Goal: Task Accomplishment & Management: Complete application form

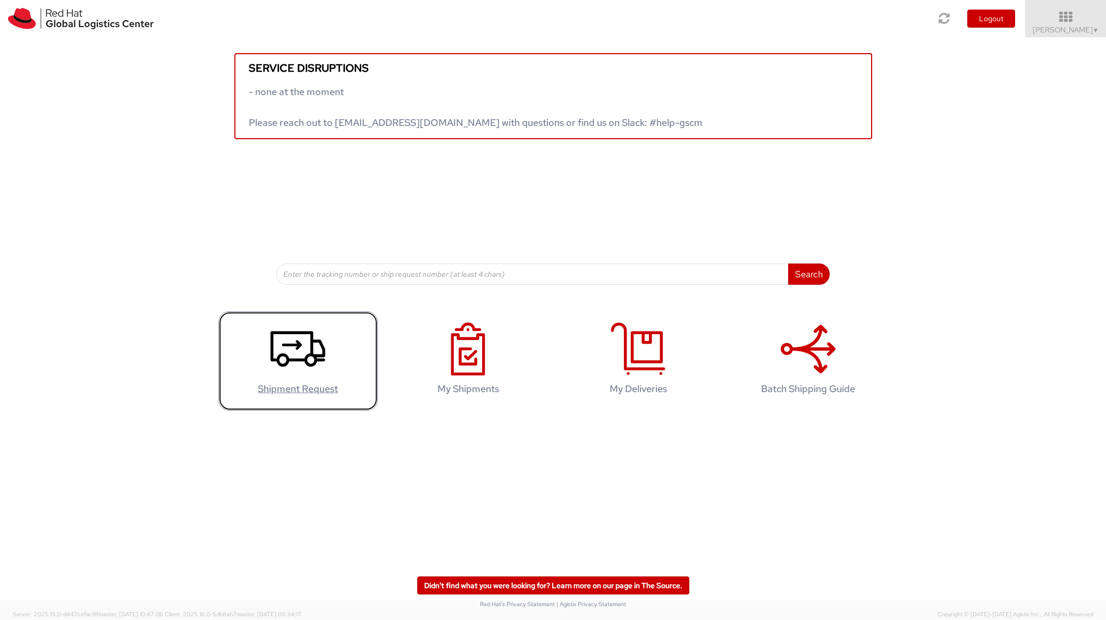
click at [282, 365] on use at bounding box center [298, 349] width 55 height 36
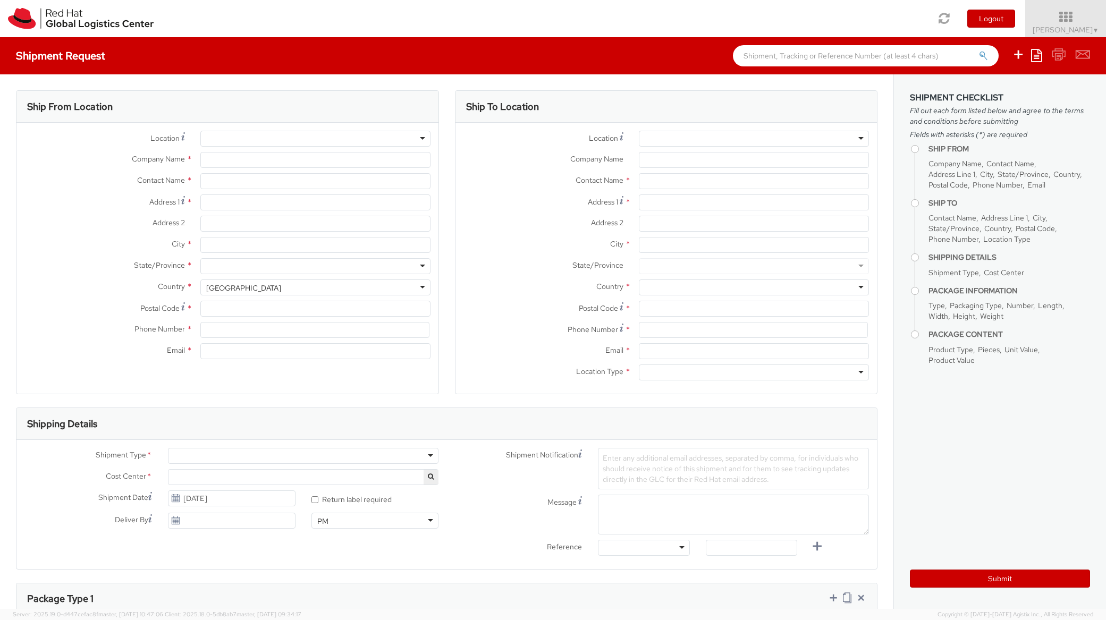
select select "734"
select select
type input "Red Hat"
type input "Jiri Hnidek"
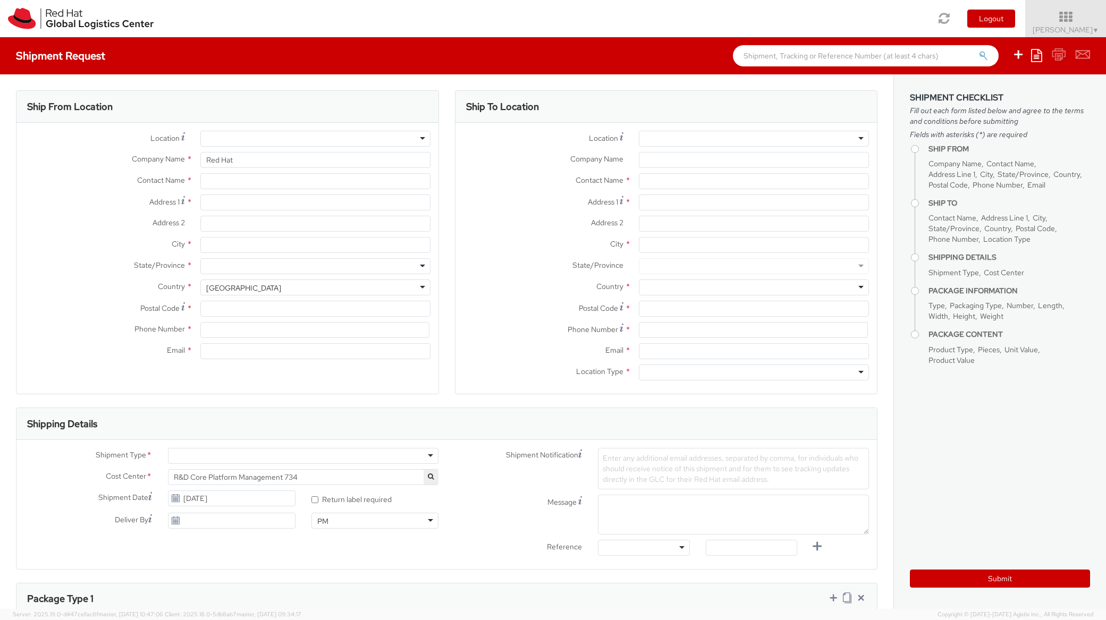
type input "jhnidek@redhat.com"
click at [231, 204] on input "Address 1 *" at bounding box center [315, 203] width 230 height 16
type input "Andělská 3"
click at [230, 242] on input "City *" at bounding box center [315, 245] width 230 height 16
type input "Jablonec nad Nisou"
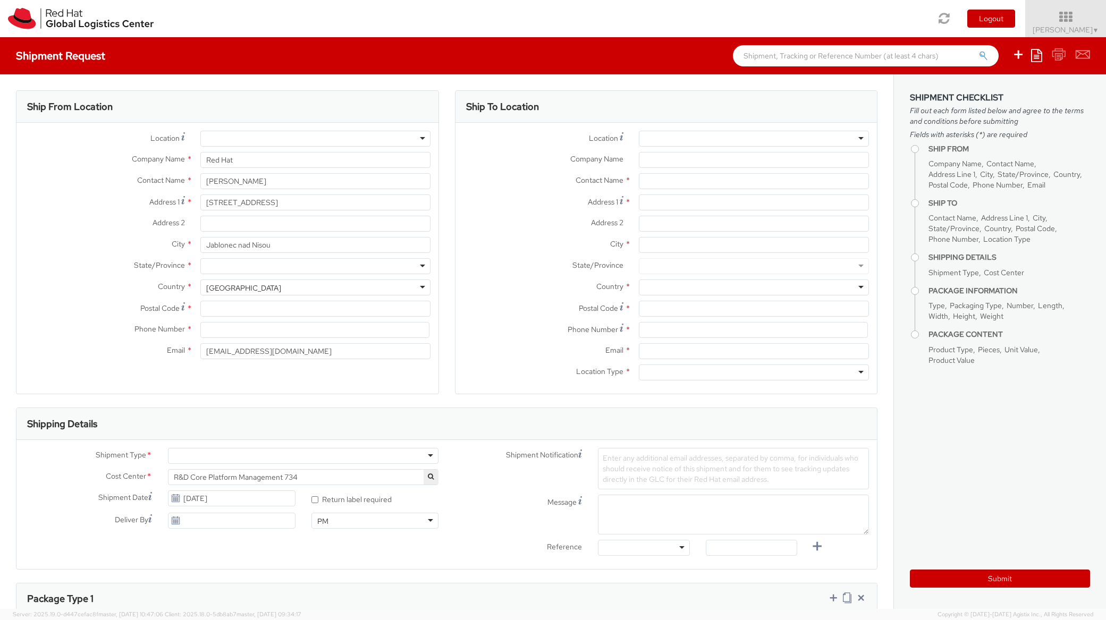
click at [233, 262] on div at bounding box center [315, 266] width 230 height 16
drag, startPoint x: 132, startPoint y: 285, endPoint x: 137, endPoint y: 286, distance: 5.3
click at [132, 285] on label "Country *" at bounding box center [104, 287] width 176 height 14
click at [230, 284] on div "United States" at bounding box center [243, 288] width 75 height 11
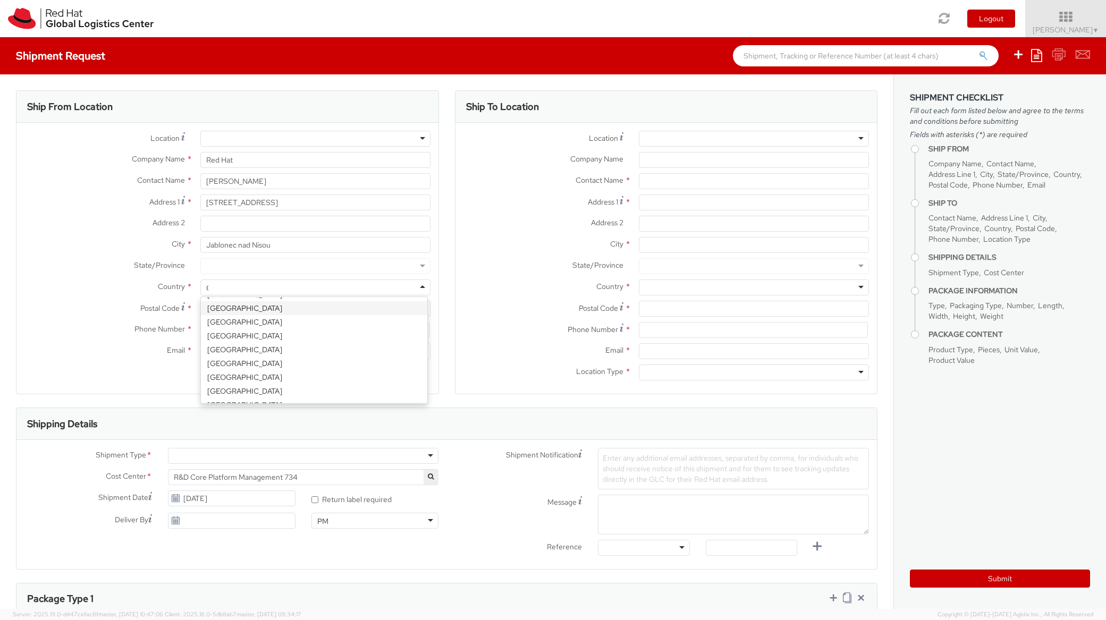
scroll to position [3, 0]
type input "Cz"
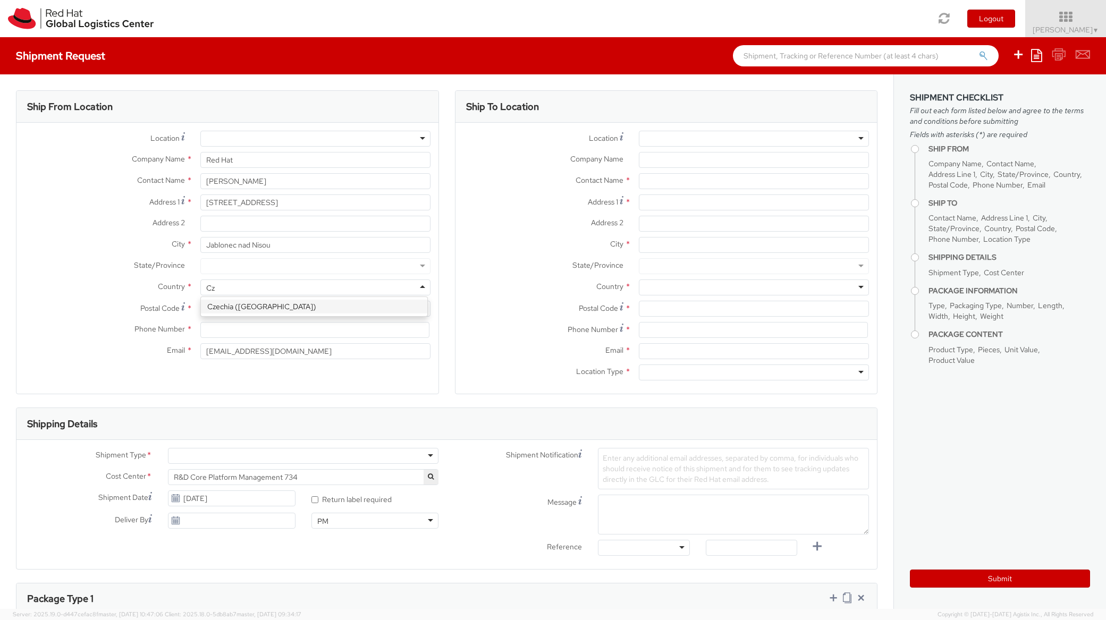
scroll to position [0, 0]
select select "CM"
select select "KGS"
click at [218, 309] on input "Postal Code *" at bounding box center [315, 309] width 230 height 16
type input "46605"
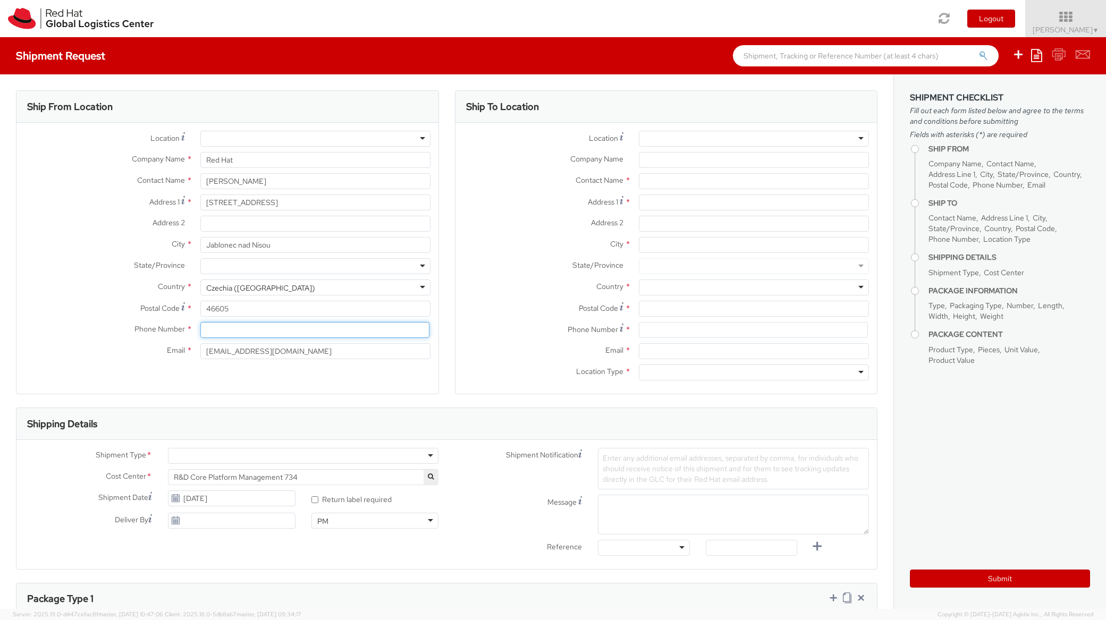
click at [224, 334] on input at bounding box center [314, 330] width 229 height 16
type input "+420776139411"
click at [717, 140] on div at bounding box center [754, 139] width 230 height 16
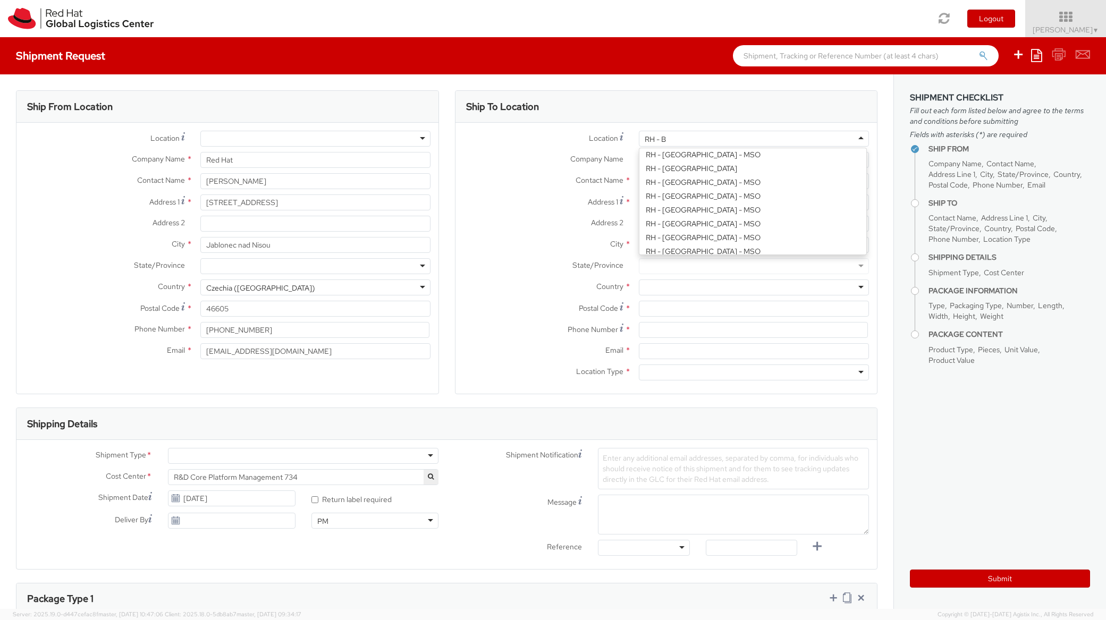
scroll to position [3, 0]
type input "RH - Brn"
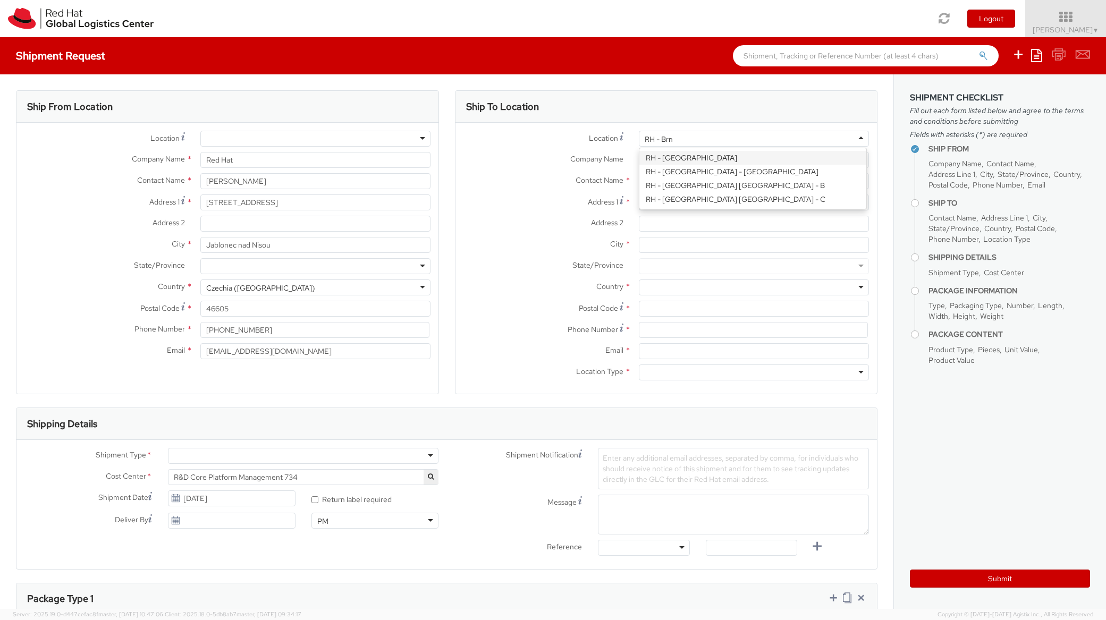
scroll to position [0, 0]
type input "Red Hat Czech s.r.o."
type input "Purkynova 665/115"
type input "BRNO"
type input "621 00"
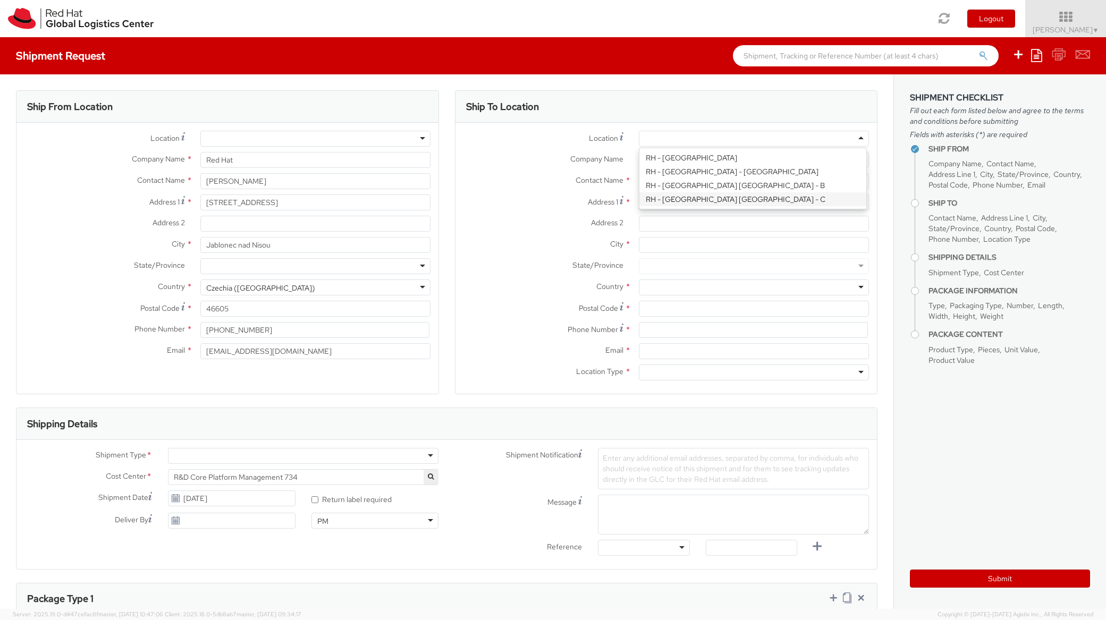
type input "420 532 294 555"
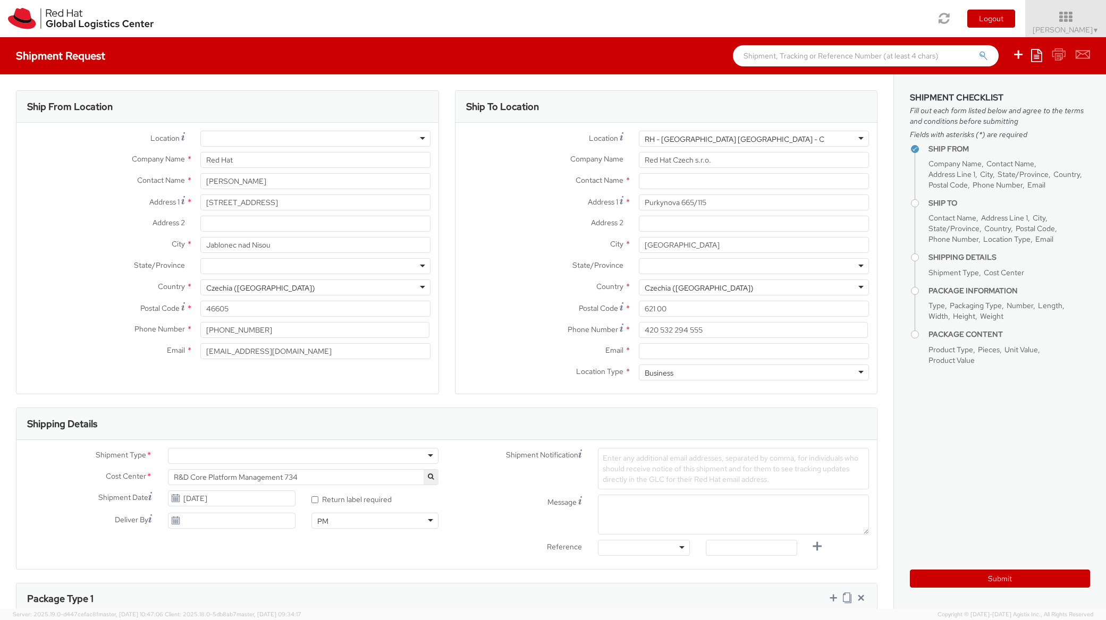
click at [754, 139] on div "RH - Brno - Tech Park Brno - C" at bounding box center [754, 139] width 230 height 16
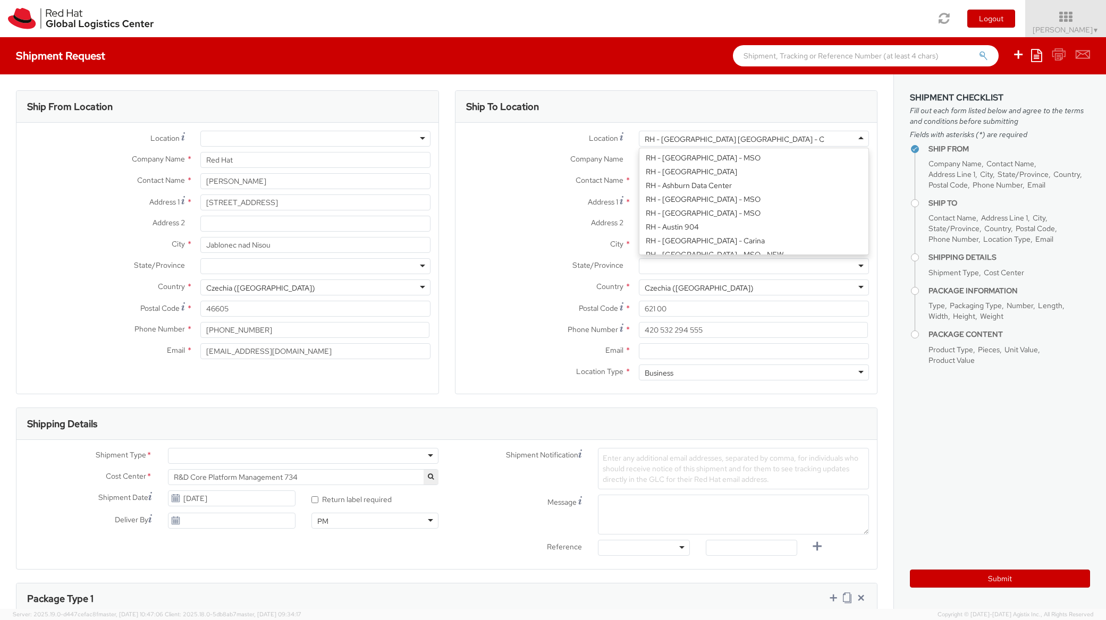
type input "Purkynova 647/111"
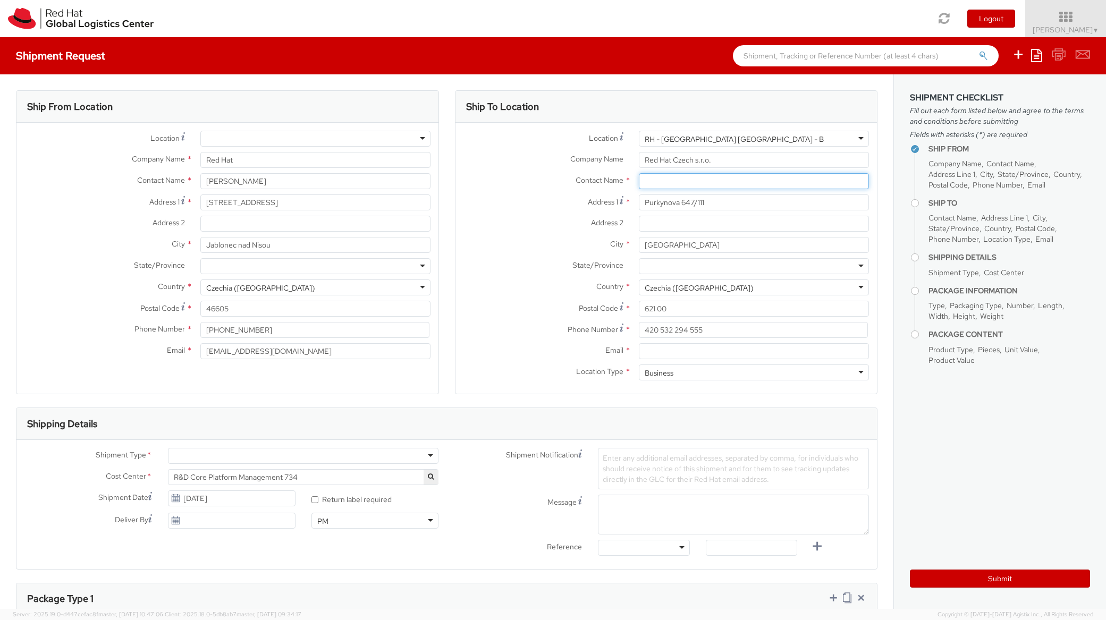
click at [648, 183] on input "text" at bounding box center [754, 181] width 230 height 16
paste input "Attn: Red Hat IT - Endpoint Systems"
type input "Attn: Red Hat IT - Endpoint Systems"
click at [655, 348] on input "Email *" at bounding box center [754, 351] width 230 height 16
paste input "laptop-return@redhat.com"
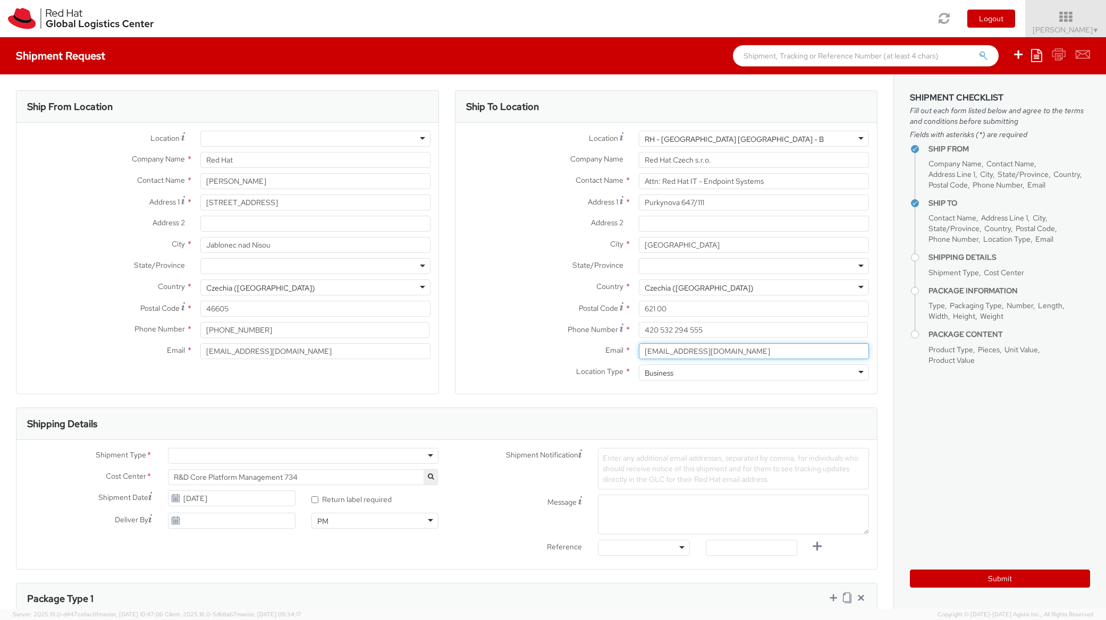
type input "laptop-return@redhat.com"
click at [417, 458] on div at bounding box center [303, 456] width 271 height 16
click at [474, 457] on label "Shipment Notification" at bounding box center [519, 454] width 144 height 13
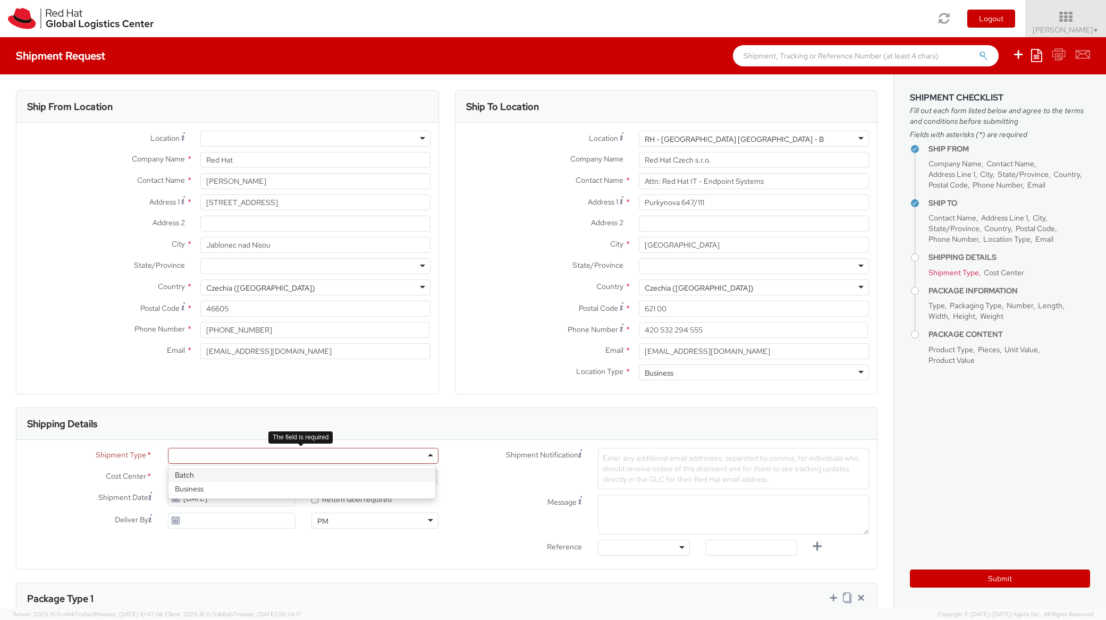
click at [412, 455] on div at bounding box center [303, 456] width 271 height 16
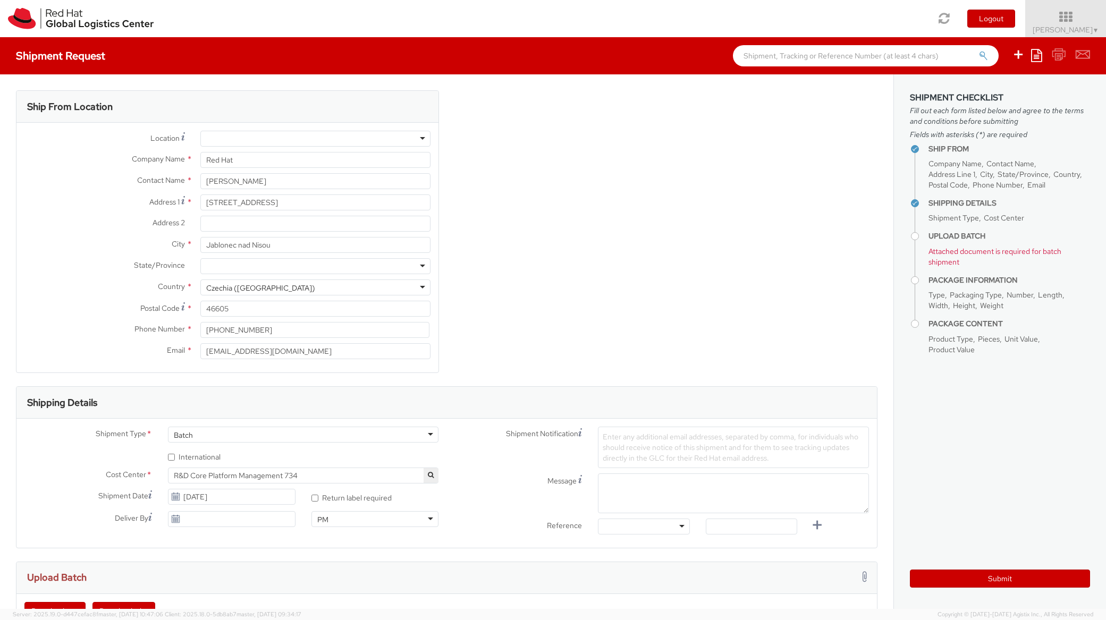
click at [419, 436] on div "Batch" at bounding box center [303, 435] width 271 height 16
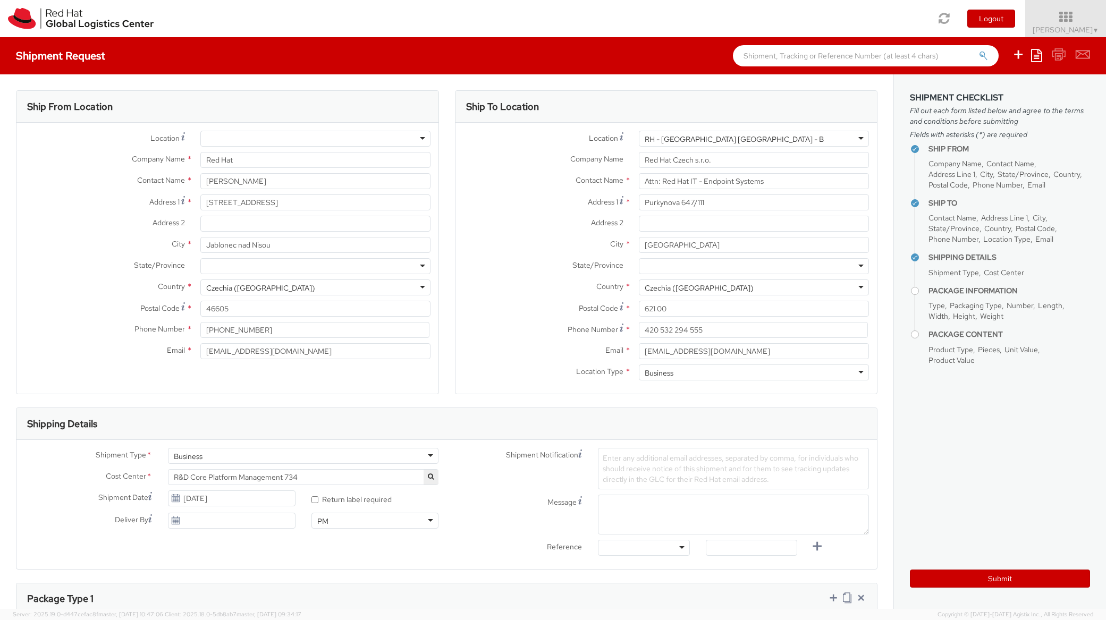
click at [391, 472] on span "R&D Core Platform Management 734" at bounding box center [303, 477] width 271 height 16
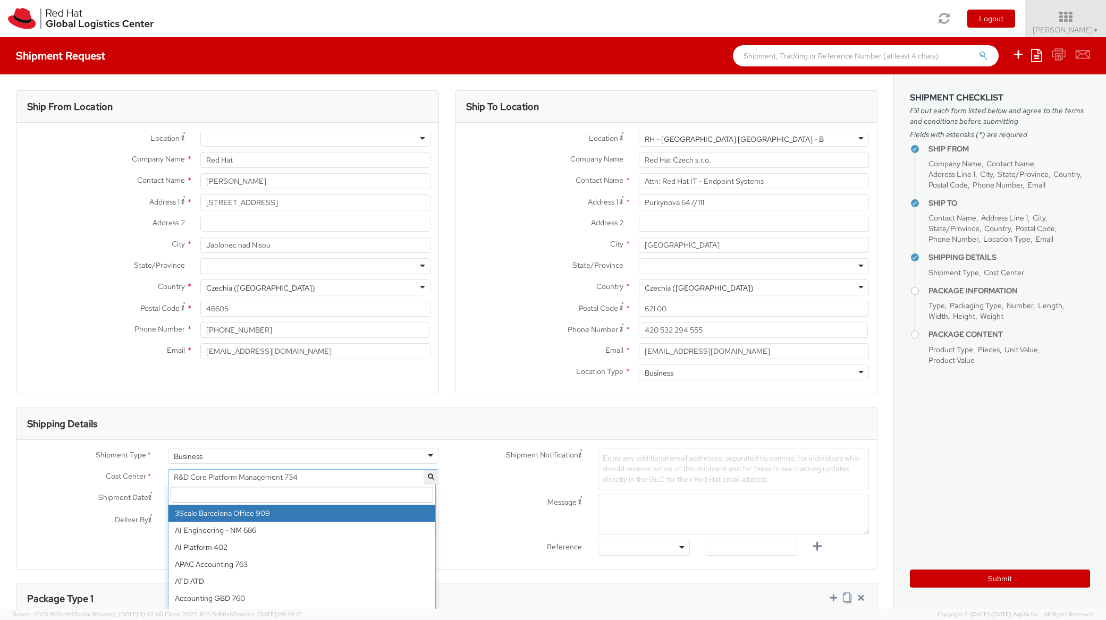
click at [321, 490] on input "search" at bounding box center [302, 495] width 263 height 16
type input "IT F"
select select "850"
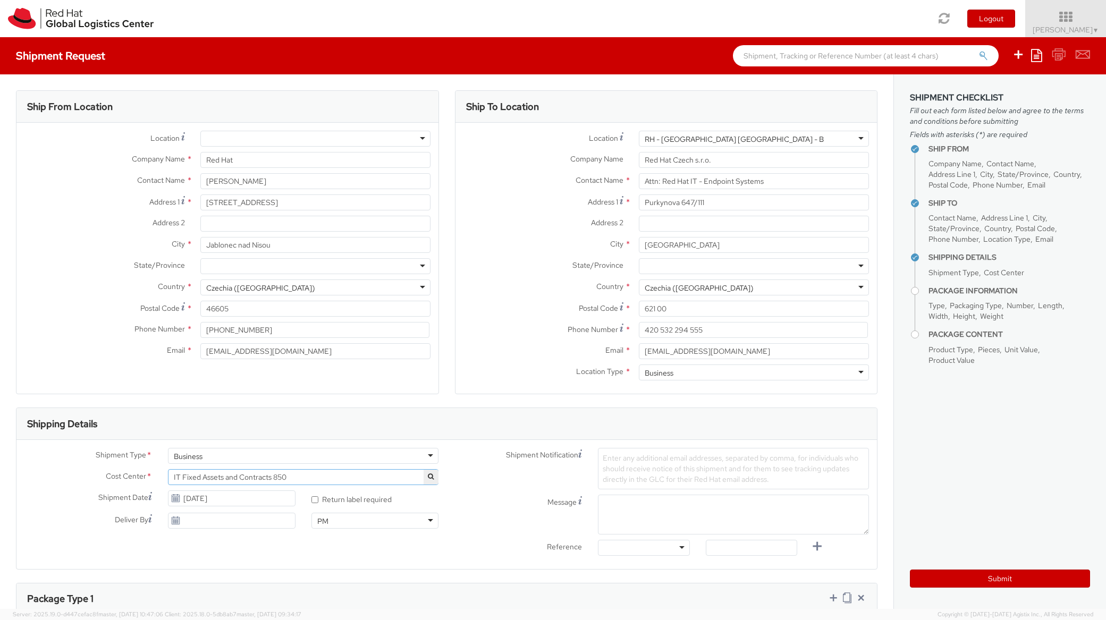
click at [174, 500] on use at bounding box center [175, 497] width 7 height 7
click at [198, 498] on input "09/19/2025" at bounding box center [232, 499] width 128 height 16
click at [199, 447] on td "22" at bounding box center [199, 447] width 21 height 16
type input "09/22/2025"
click at [632, 469] on span "Enter any additional email addresses, separated by comma, for individuals who s…" at bounding box center [731, 469] width 256 height 31
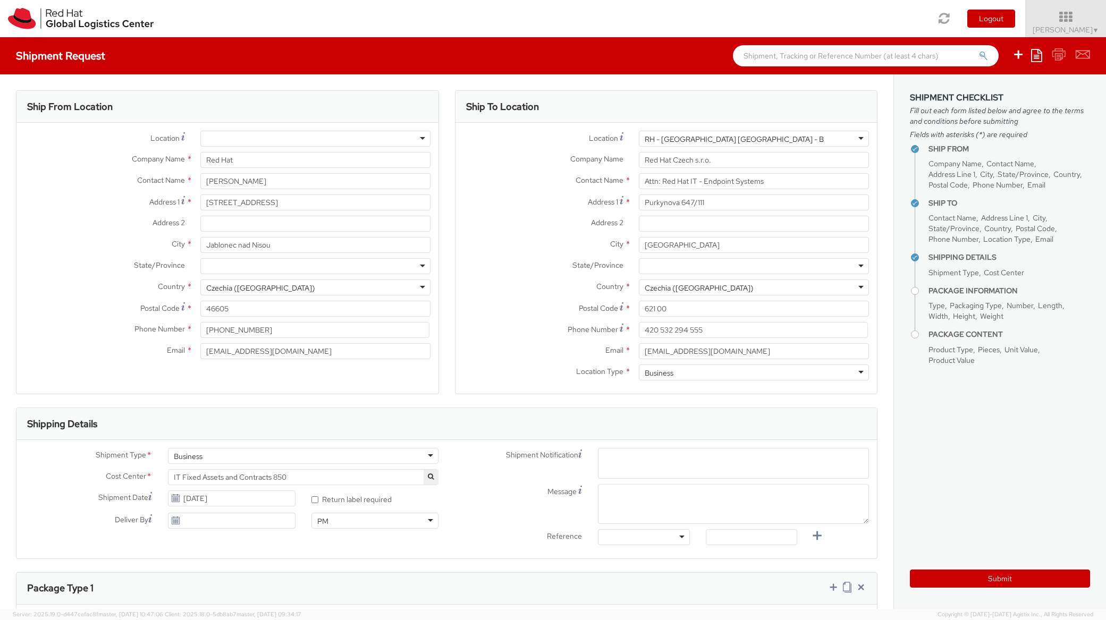
paste input "emea-eshub@redhat.com"
type input "emea-eshub@redhat.com"
paste input "emea-eshub@redhat.com"
type input "emea-eshub@redhat.com"
click at [629, 501] on textarea "Message" at bounding box center [733, 504] width 271 height 40
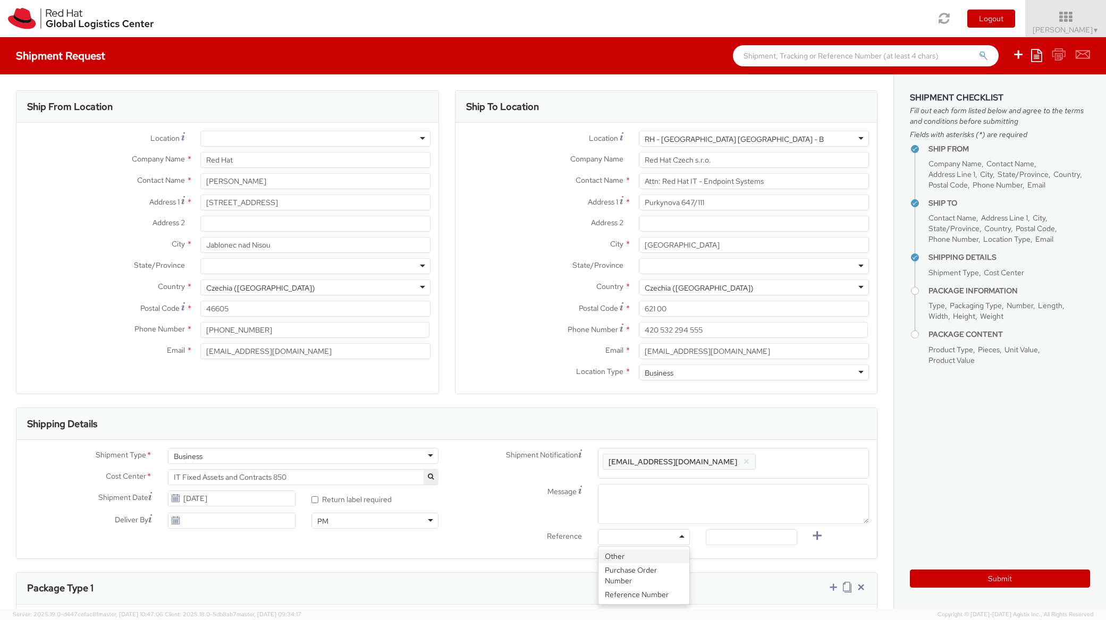
click at [652, 535] on div at bounding box center [643, 538] width 91 height 16
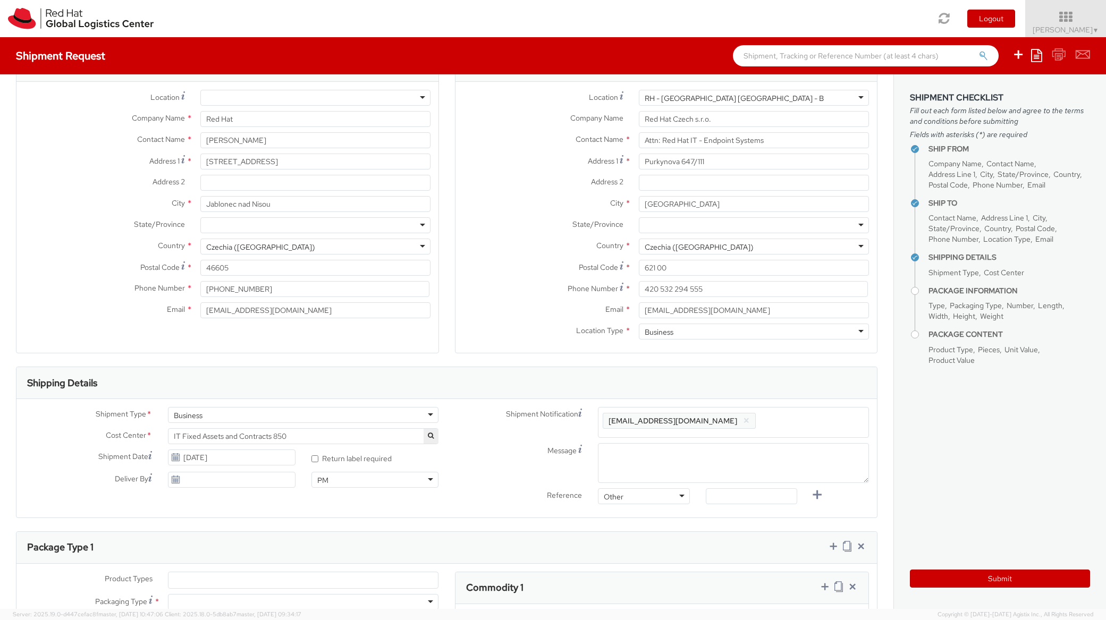
scroll to position [64, 0]
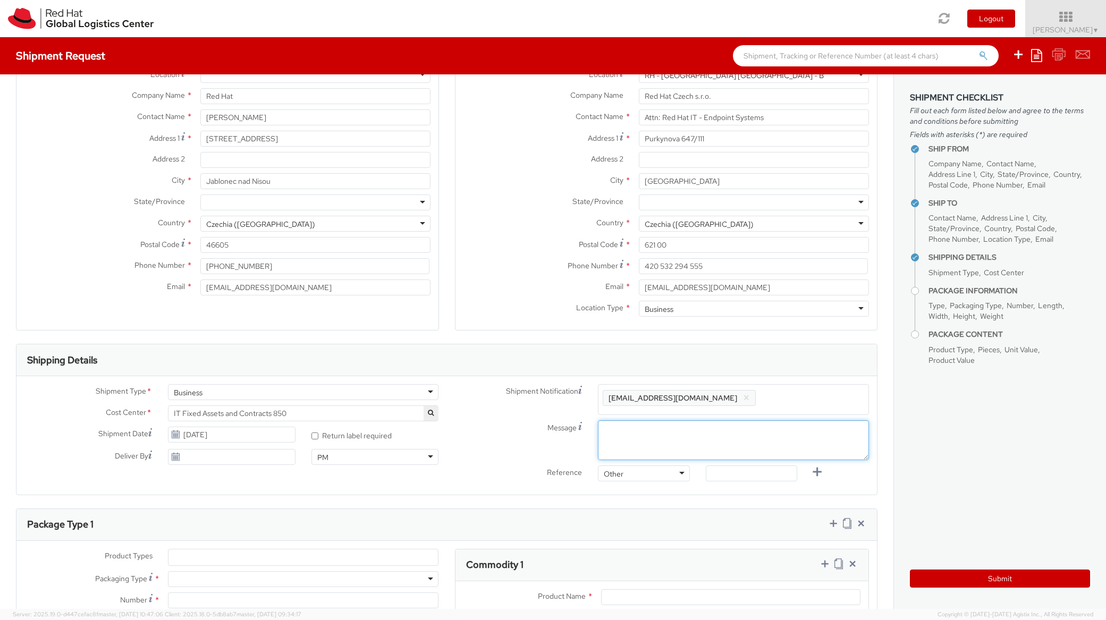
click at [648, 435] on textarea "Message" at bounding box center [733, 441] width 271 height 40
type textarea "Morning"
click at [752, 469] on input "text" at bounding box center [751, 474] width 91 height 16
paste input "RPCI, RITM, TASK"
type input "RPCI, RITM, TASK"
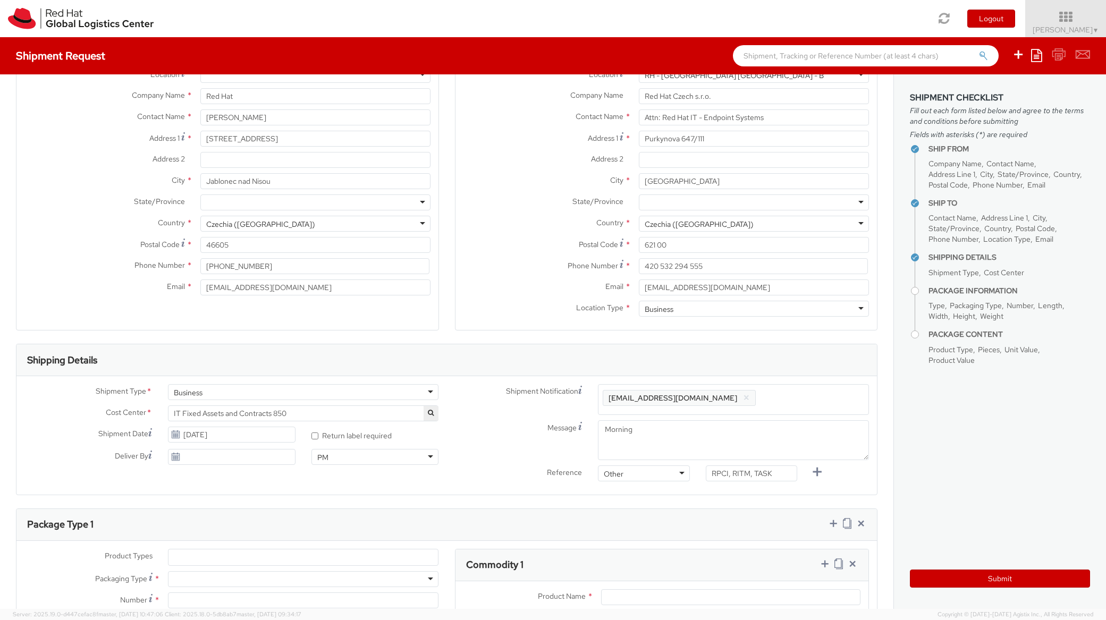
click at [844, 482] on div "Reference Other Other Other Purchase Order Number Reference Number RPCI, RITM, …" at bounding box center [662, 476] width 431 height 21
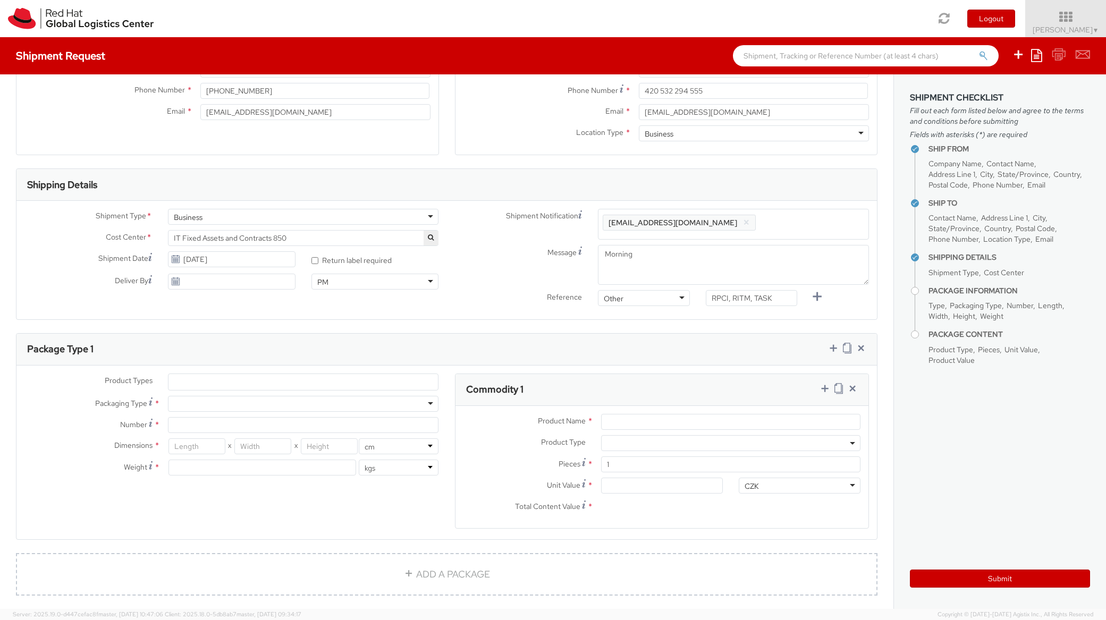
scroll to position [239, 0]
click at [296, 381] on ul at bounding box center [304, 383] width 270 height 16
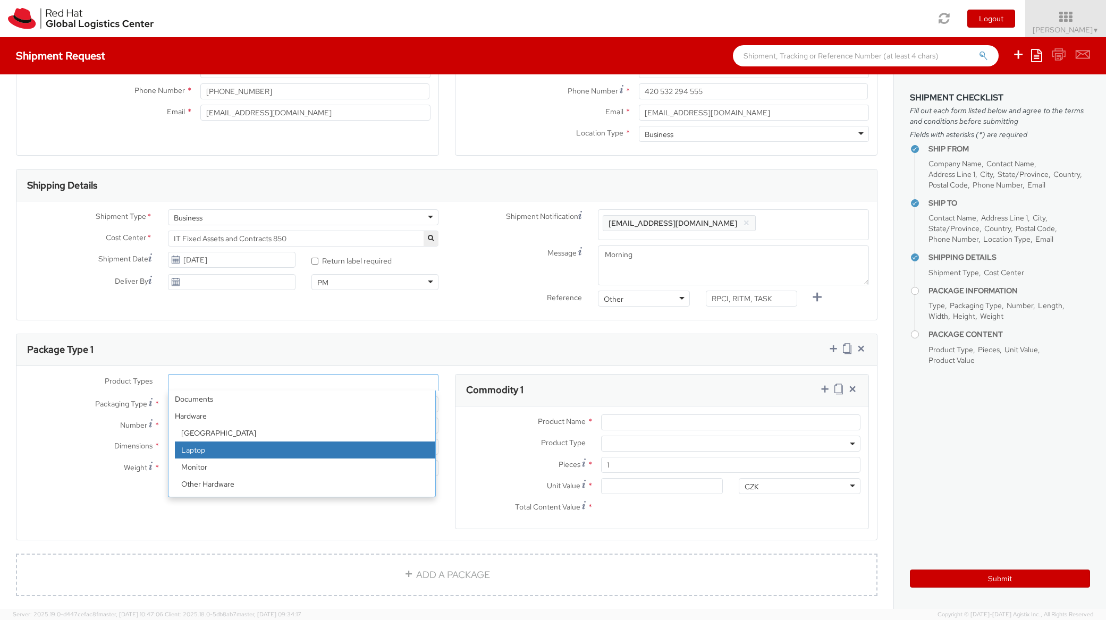
select select "LAPTOP"
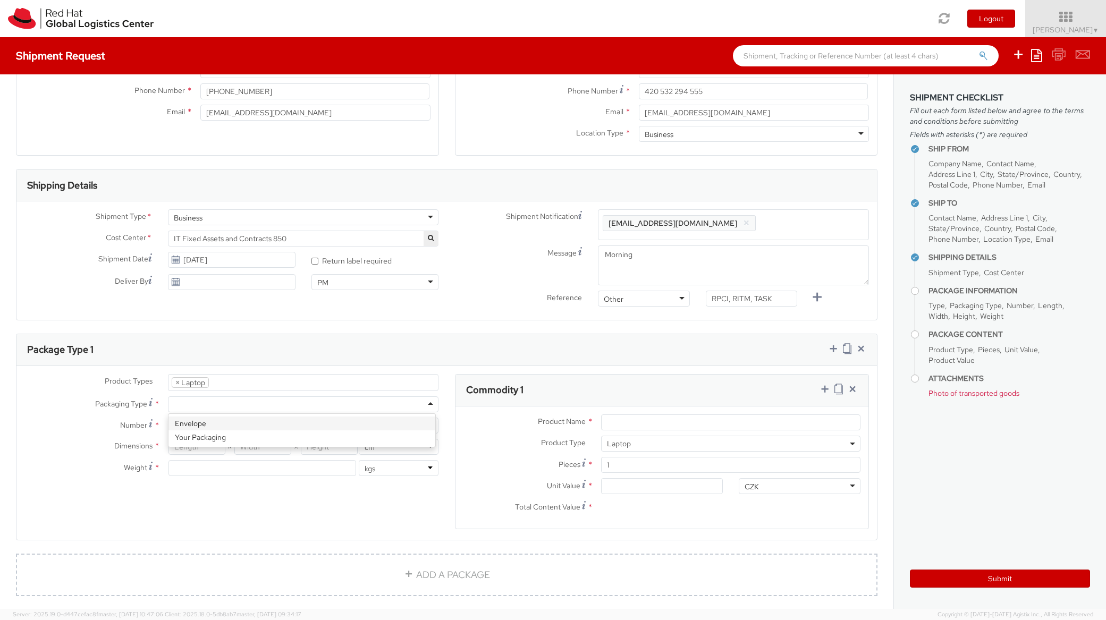
click at [248, 408] on div at bounding box center [303, 405] width 271 height 16
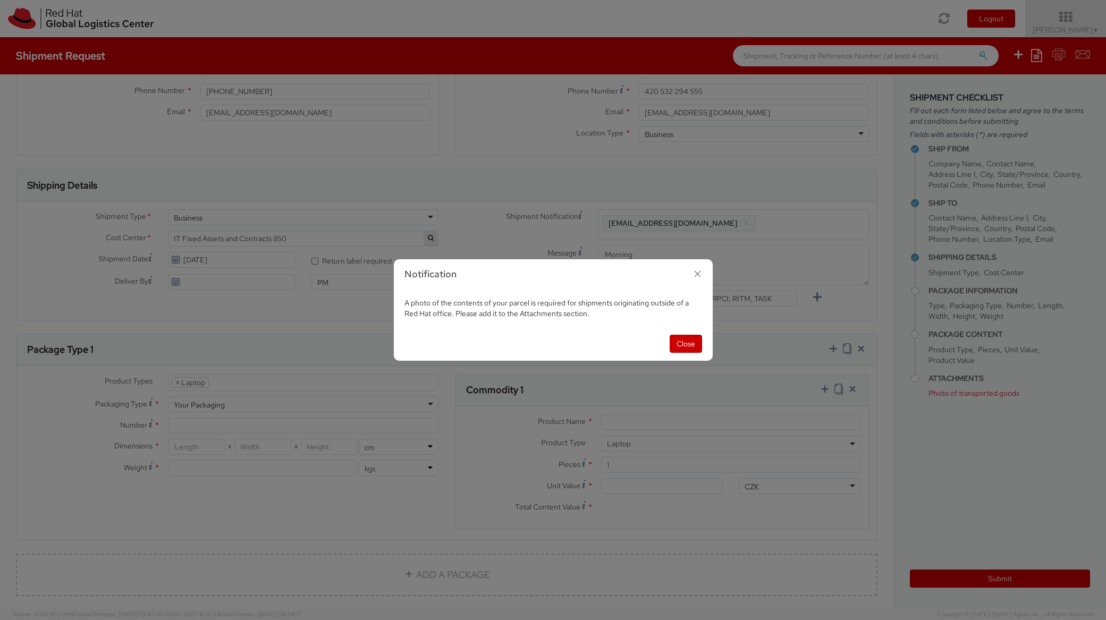
drag, startPoint x: 404, startPoint y: 304, endPoint x: 603, endPoint y: 315, distance: 199.2
click at [603, 315] on div "A photo of the contents of your parcel is required for shipments originating ou…" at bounding box center [553, 308] width 319 height 37
copy span "A photo of the contents of your parcel is required for shipments originating ou…"
click at [679, 343] on button "Close" at bounding box center [686, 344] width 32 height 18
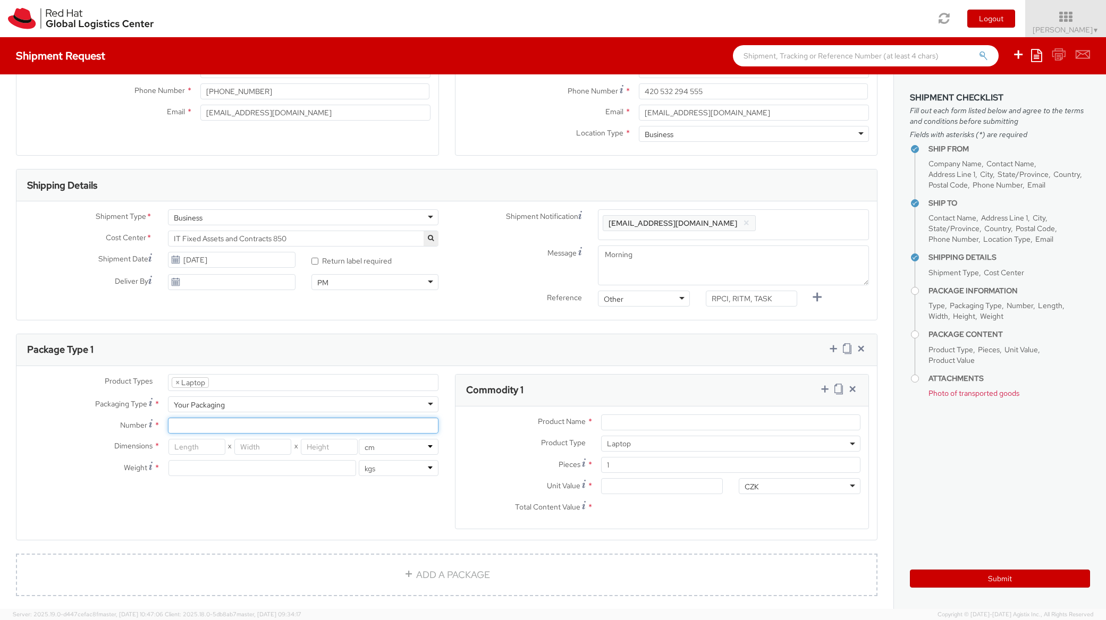
click at [239, 424] on input "Number *" at bounding box center [303, 426] width 271 height 16
type input "1"
click at [192, 448] on input "number" at bounding box center [197, 447] width 57 height 16
type input "51"
click at [263, 452] on input "number" at bounding box center [262, 447] width 57 height 16
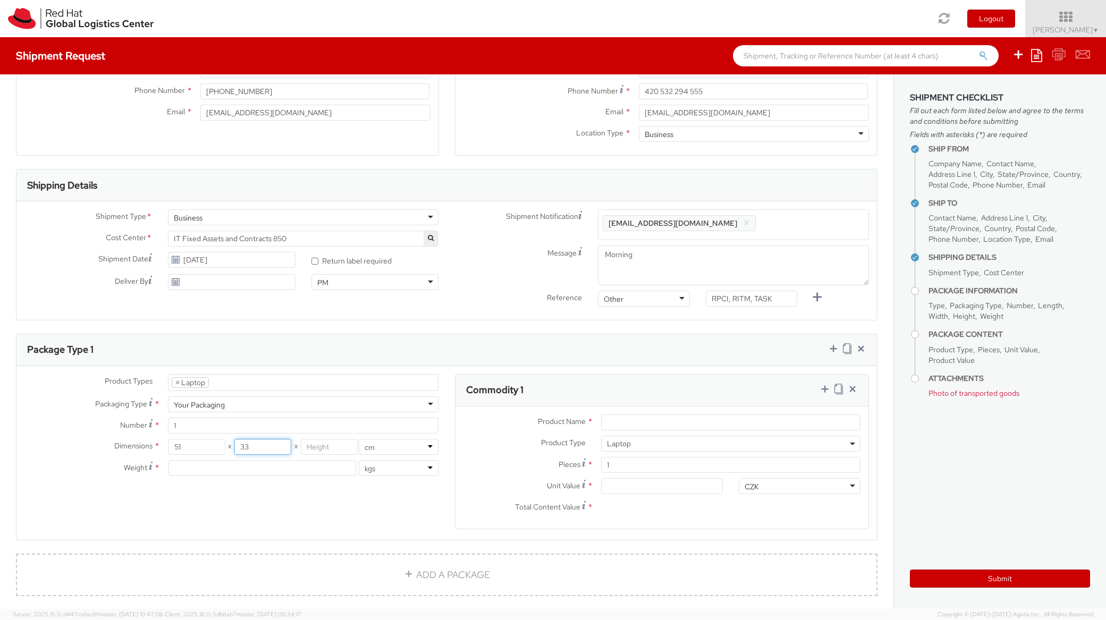
type input "33"
click at [318, 444] on input "number" at bounding box center [329, 447] width 57 height 16
type input "8"
click at [205, 466] on input "number" at bounding box center [263, 468] width 188 height 16
type input "4"
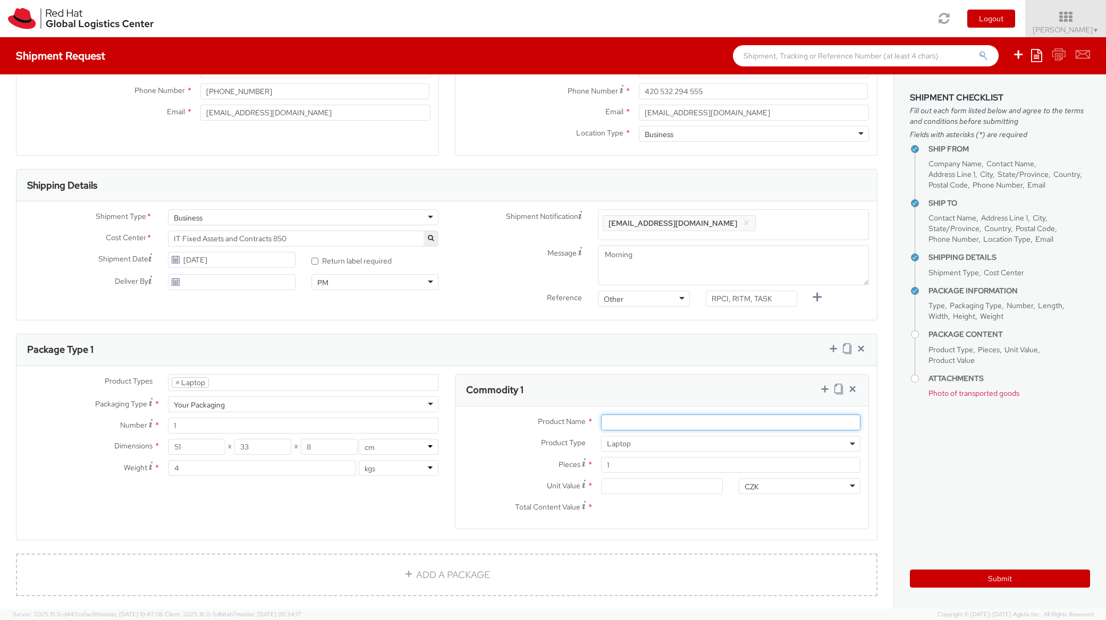
click at [628, 421] on input "Product Name *" at bounding box center [730, 423] width 259 height 16
paste input "Apple 13" MBP"
type input "Apple 15" MBP"
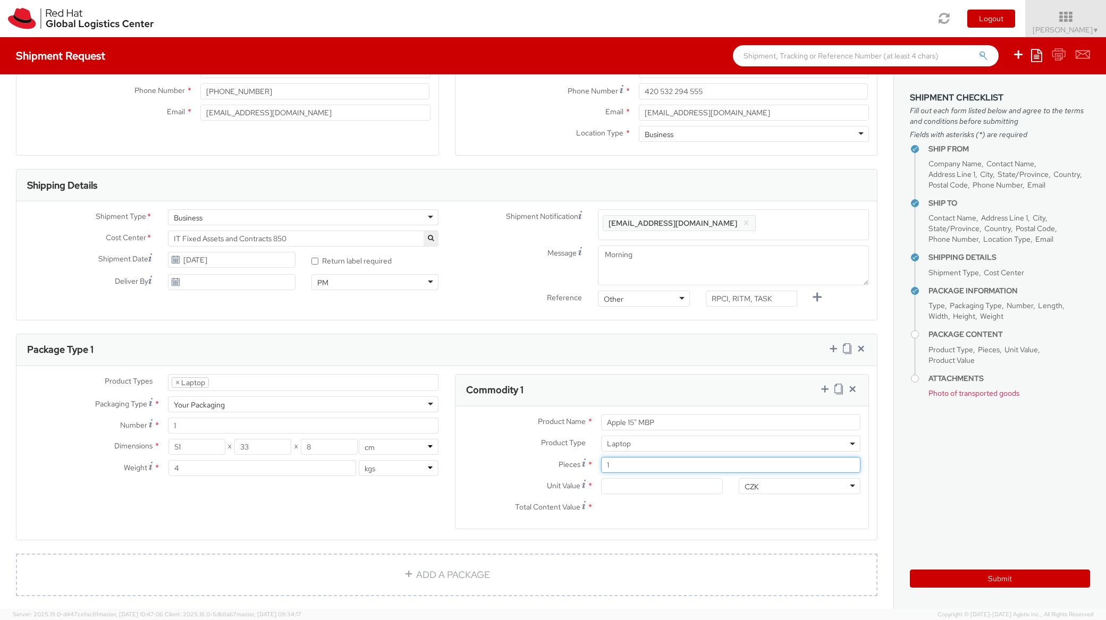
click at [627, 467] on input "1" at bounding box center [730, 465] width 259 height 16
click at [628, 485] on input "Unit Value *" at bounding box center [662, 486] width 122 height 16
type input "30.00"
type input "300.00"
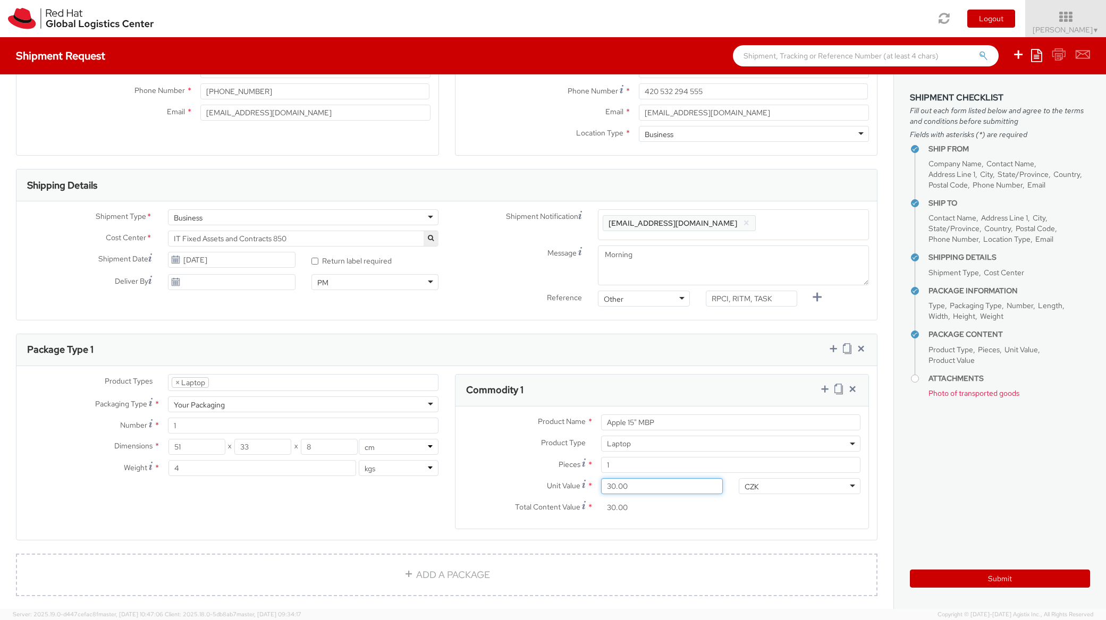
type input "300.00"
type input "3,000.00"
type input "30,000.00"
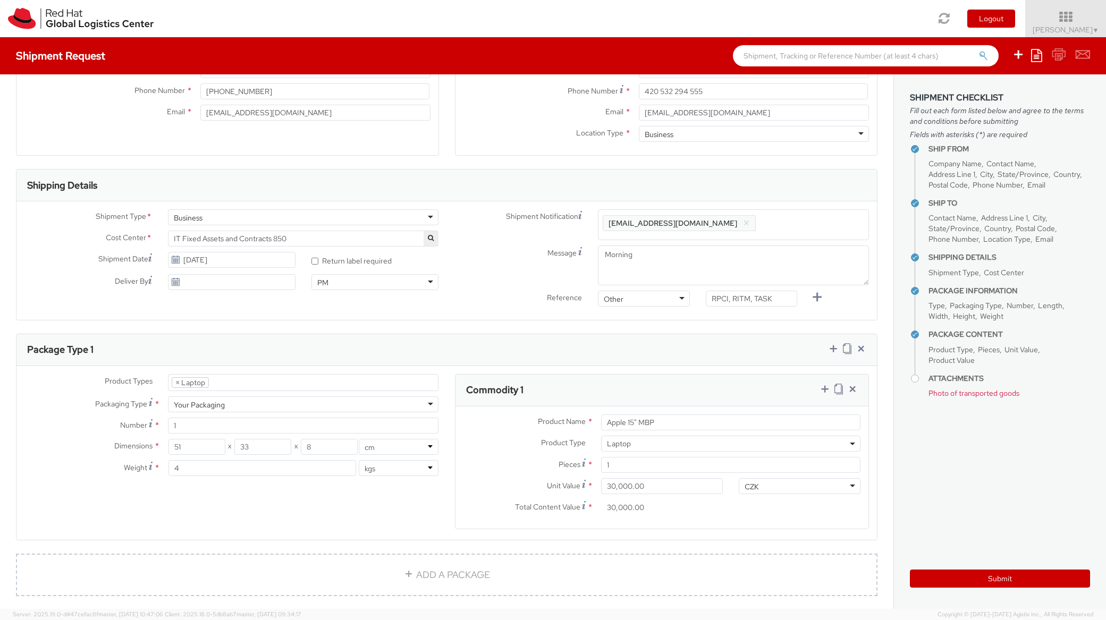
click at [682, 512] on input "30,000.00" at bounding box center [662, 508] width 122 height 16
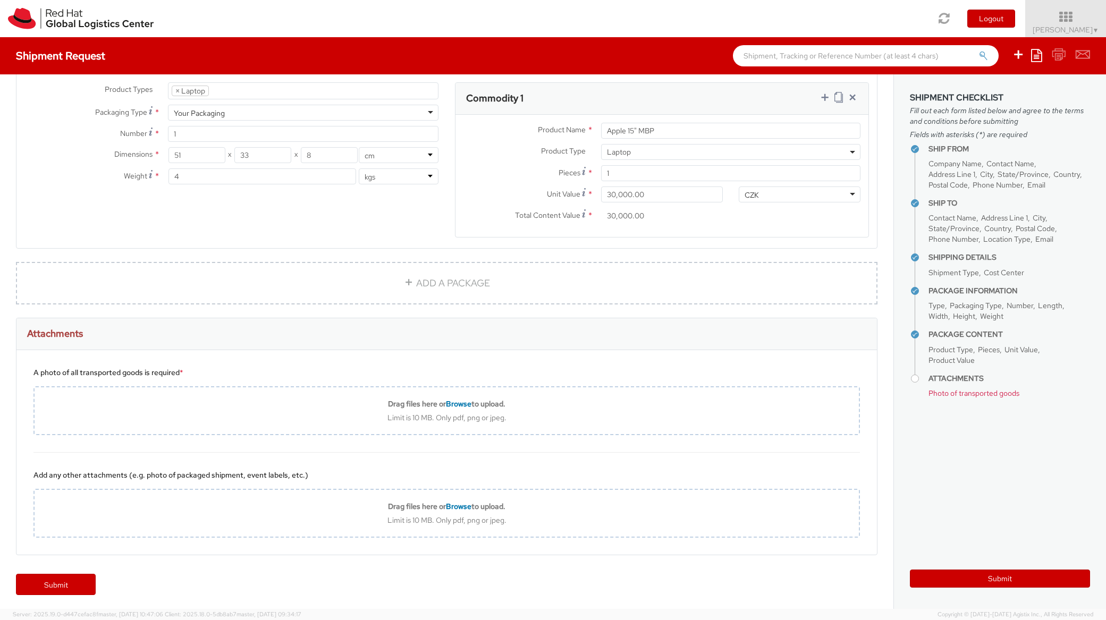
scroll to position [533, 0]
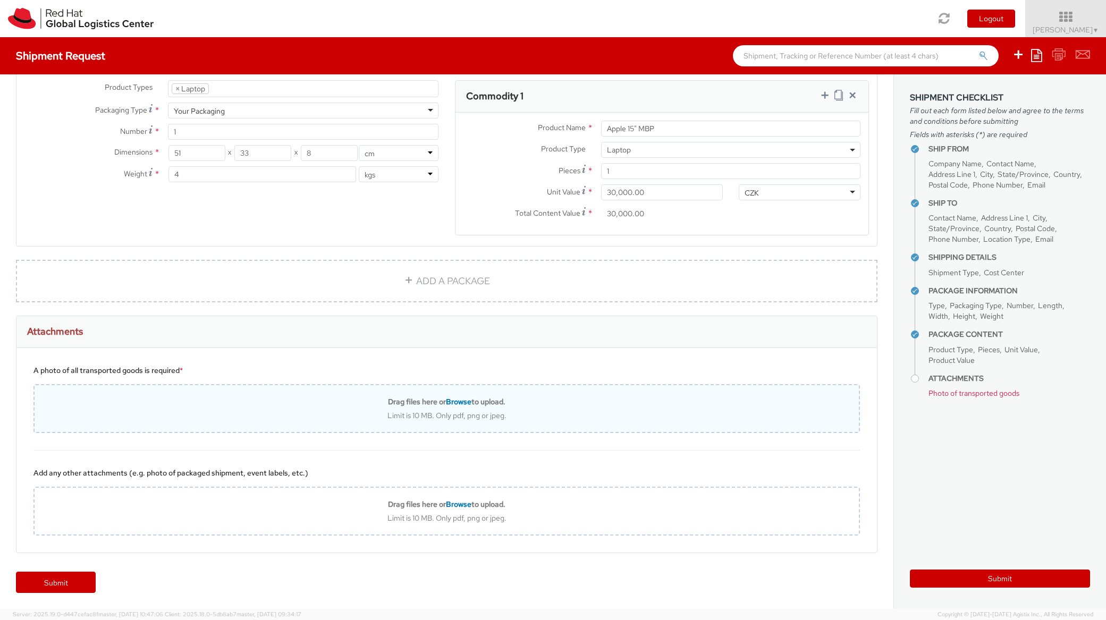
click at [452, 402] on span "Browse" at bounding box center [459, 402] width 26 height 10
type input "C:\fakepath\IMG_20250919_150524018.jpg"
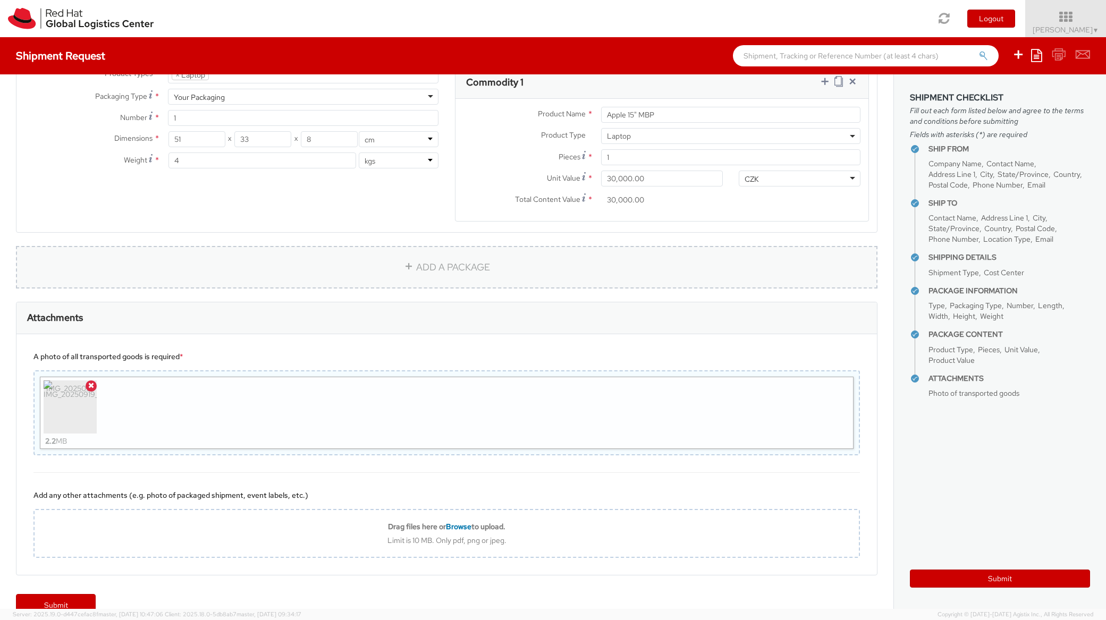
scroll to position [569, 0]
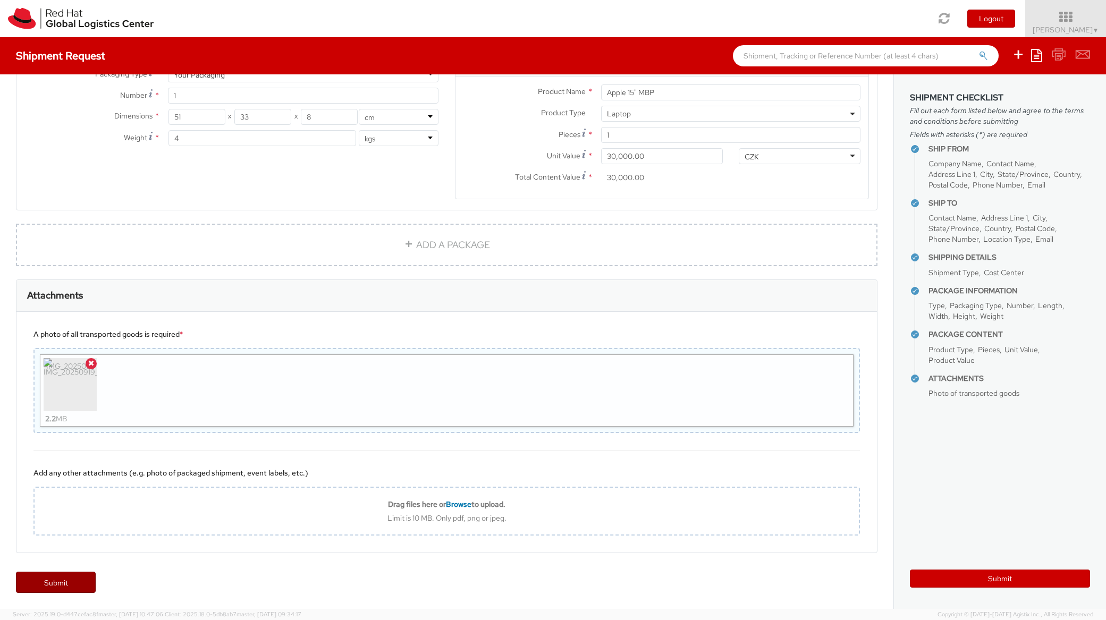
click at [74, 586] on link "Submit" at bounding box center [56, 582] width 80 height 21
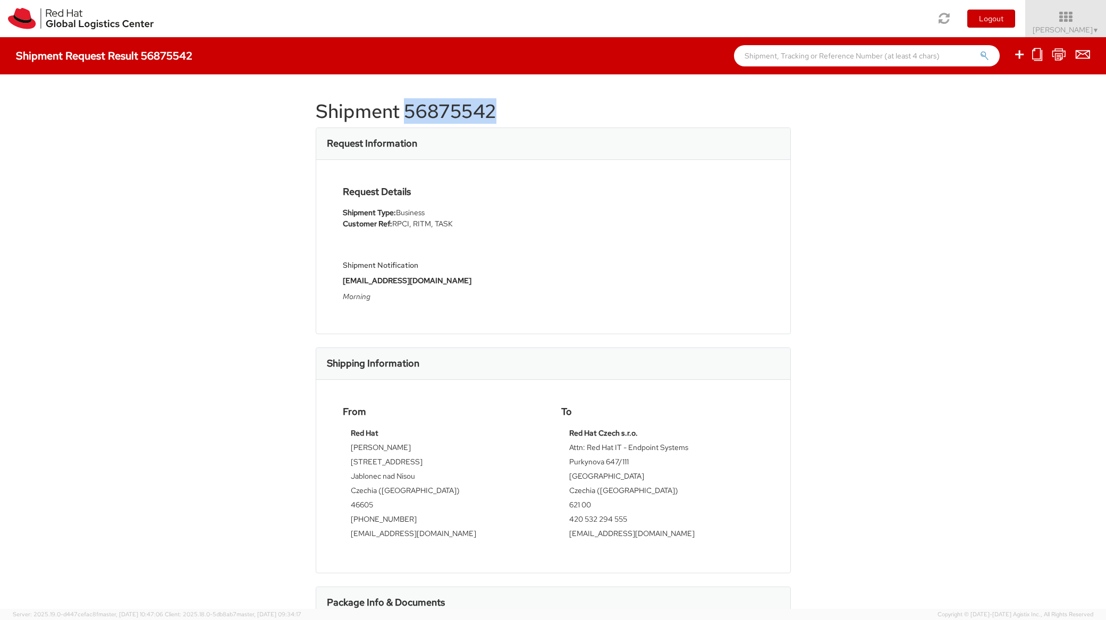
drag, startPoint x: 401, startPoint y: 113, endPoint x: 496, endPoint y: 108, distance: 94.7
click at [496, 108] on h1 "Shipment 56875542" at bounding box center [553, 111] width 475 height 21
copy h1 "56875542"
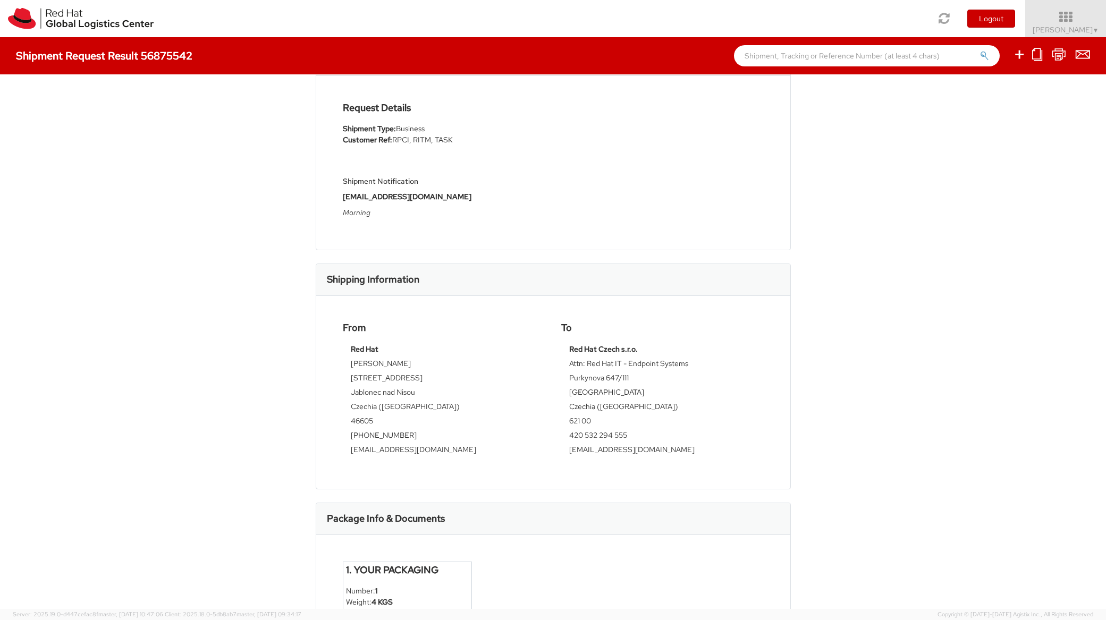
scroll to position [226, 0]
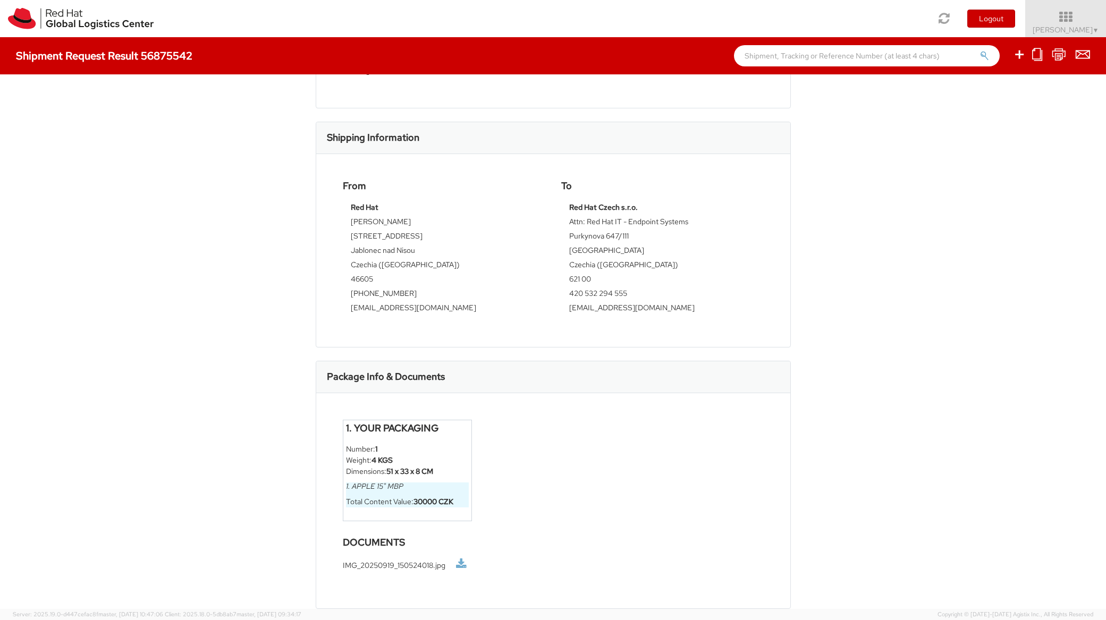
click at [458, 566] on link at bounding box center [461, 564] width 11 height 11
